Goal: Transaction & Acquisition: Purchase product/service

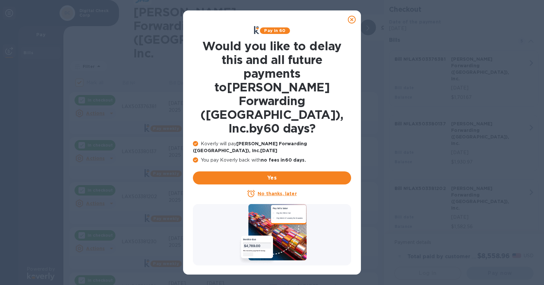
click at [289, 191] on u "No thanks, later" at bounding box center [277, 193] width 39 height 5
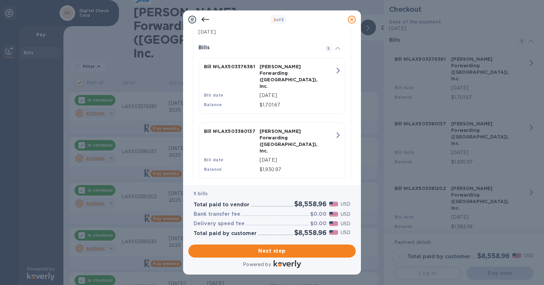
scroll to position [163, 0]
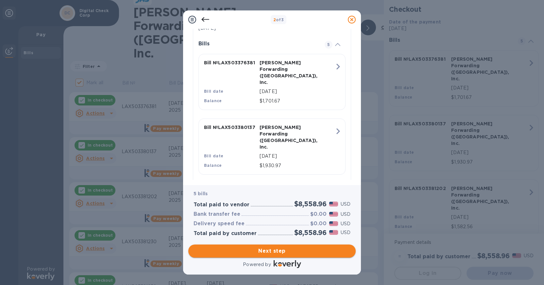
click at [294, 251] on span "Next step" at bounding box center [271, 251] width 157 height 8
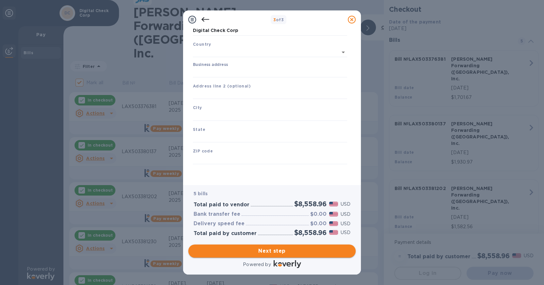
type input "[GEOGRAPHIC_DATA]"
click at [294, 251] on span "Next step" at bounding box center [271, 251] width 157 height 8
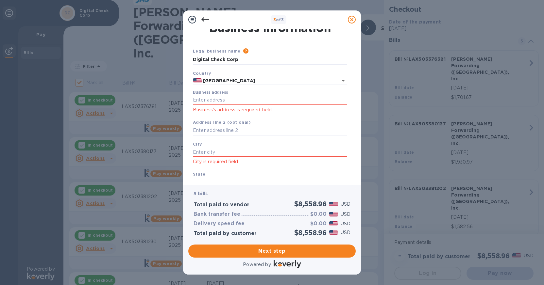
scroll to position [0, 0]
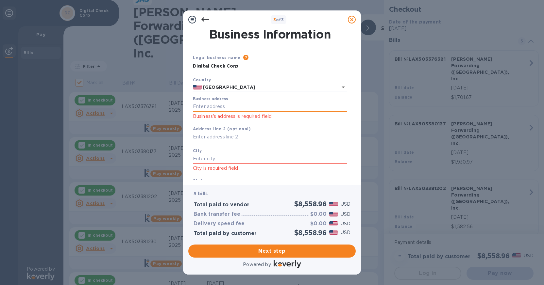
click at [237, 104] on input "Business address" at bounding box center [270, 107] width 154 height 10
type input "[STREET_ADDRESS]"
type input "[GEOGRAPHIC_DATA]"
type input "CA"
type input "91730"
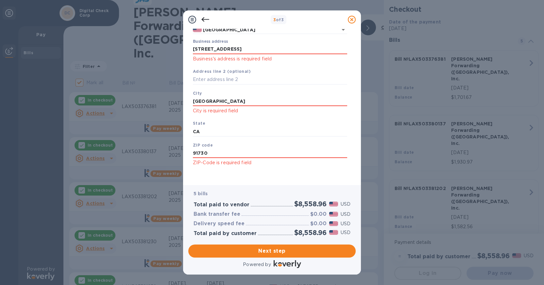
scroll to position [60, 0]
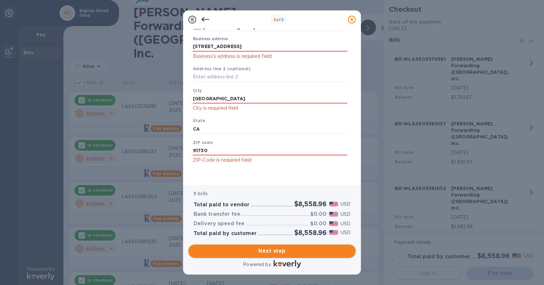
click at [256, 246] on button "Next step" at bounding box center [271, 251] width 167 height 13
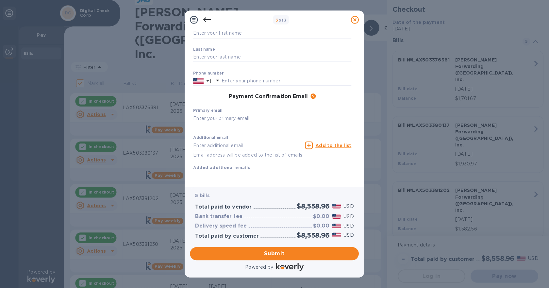
scroll to position [0, 0]
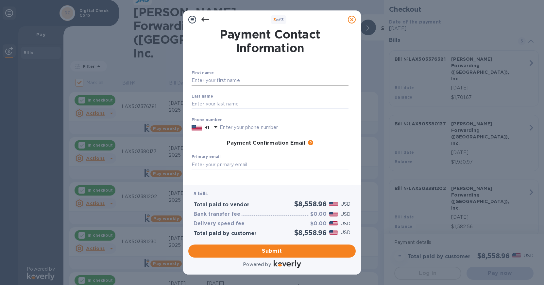
click at [235, 82] on input "text" at bounding box center [270, 81] width 157 height 10
type input "[PERSON_NAME]"
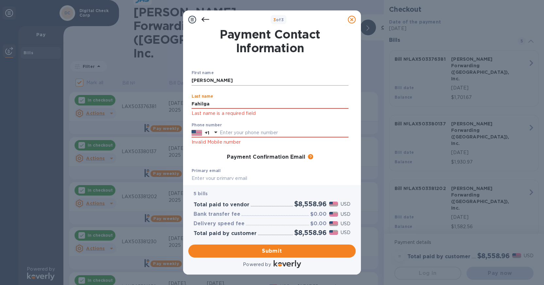
type input "Fahilga"
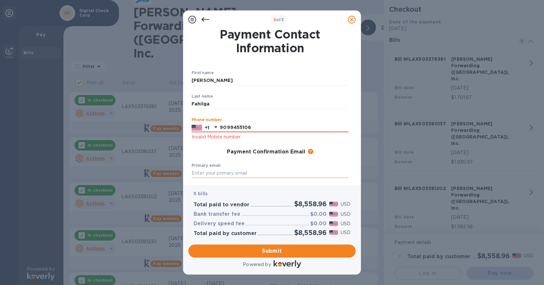
type input "9099455106"
click at [236, 171] on input "text" at bounding box center [270, 174] width 157 height 10
type input "[EMAIL_ADDRESS][DOMAIN_NAME]"
click at [306, 252] on span "Submit" at bounding box center [271, 251] width 157 height 8
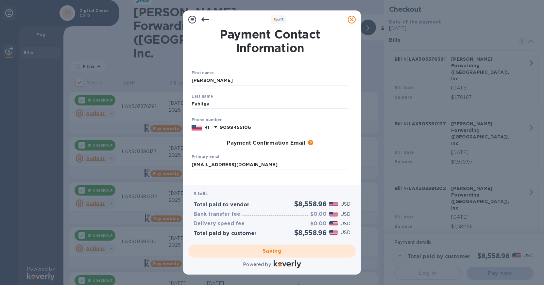
checkbox input "false"
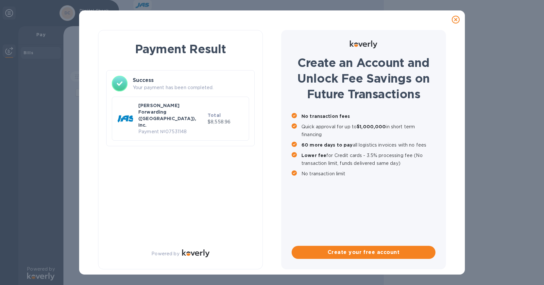
click at [455, 18] on icon at bounding box center [456, 20] width 8 height 8
